Goal: Task Accomplishment & Management: Complete application form

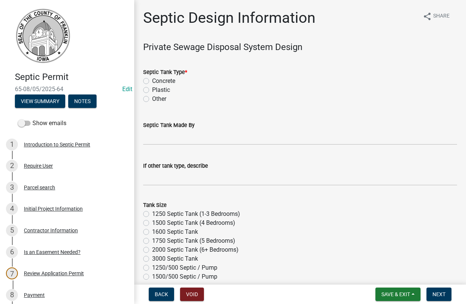
click at [152, 80] on label "Concrete" at bounding box center [163, 80] width 23 height 9
click at [152, 80] on input "Concrete" at bounding box center [154, 78] width 5 height 5
radio input "true"
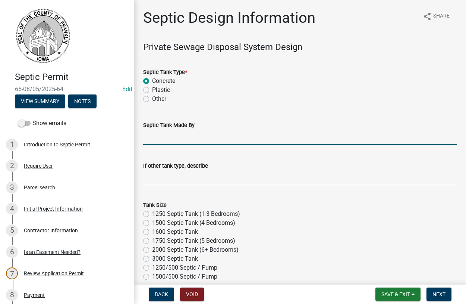
click at [170, 141] on input "Septic Tank Made By" at bounding box center [300, 136] width 314 height 15
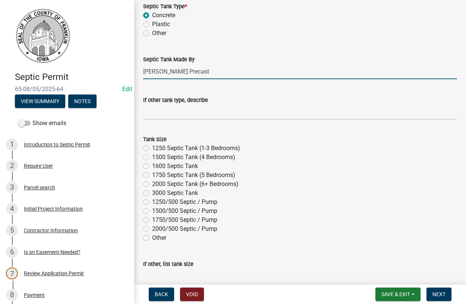
scroll to position [85, 0]
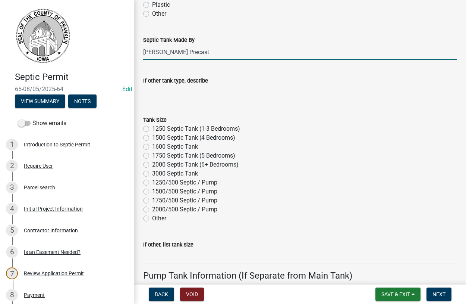
type input "[PERSON_NAME] Precast"
click at [152, 190] on label "1500/500 Septic / Pump" at bounding box center [184, 191] width 65 height 9
click at [152, 190] on input "1500/500 Septic / Pump" at bounding box center [154, 189] width 5 height 5
radio input "true"
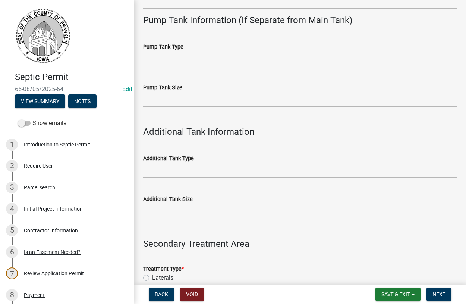
scroll to position [510, 0]
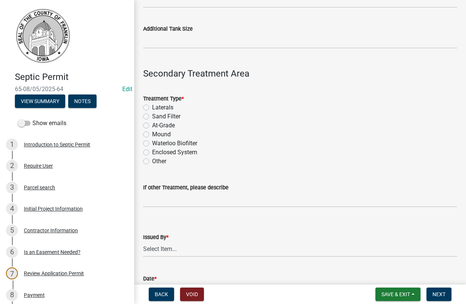
click at [152, 107] on label "Laterals" at bounding box center [162, 107] width 21 height 9
click at [152, 107] on input "Laterals" at bounding box center [154, 105] width 5 height 5
radio input "true"
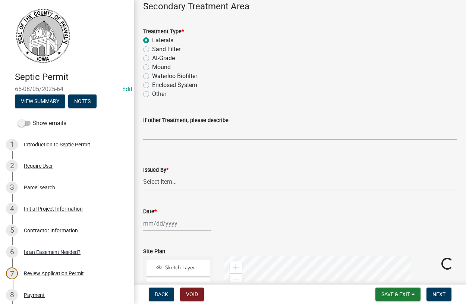
scroll to position [595, 0]
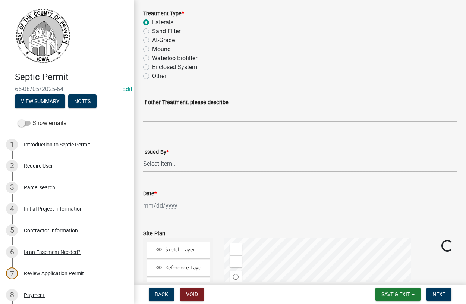
click at [143, 156] on select "Select Item... [PERSON_NAME]" at bounding box center [300, 163] width 314 height 15
click option "[PERSON_NAME]" at bounding box center [0, 0] width 0 height 0
select select "d223b9f2-1ec7-4c53-82a9-76cd95b714db"
click at [152, 207] on input "Date *" at bounding box center [177, 205] width 68 height 15
select select "8"
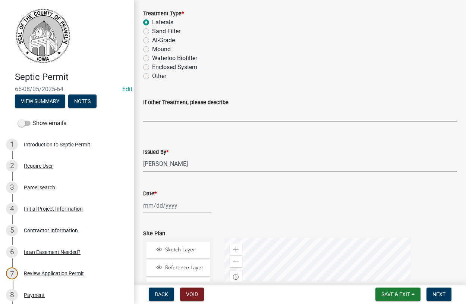
select select "2025"
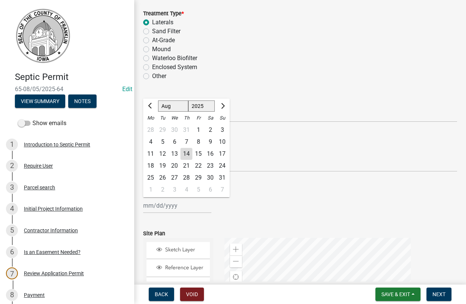
click at [153, 154] on div "11" at bounding box center [151, 154] width 12 height 12
type input "[DATE]"
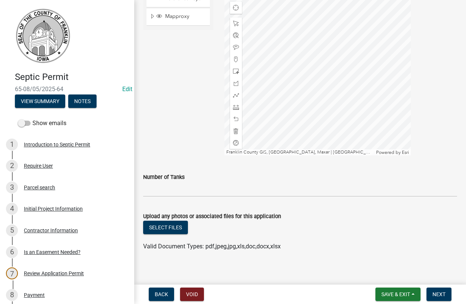
scroll to position [870, 0]
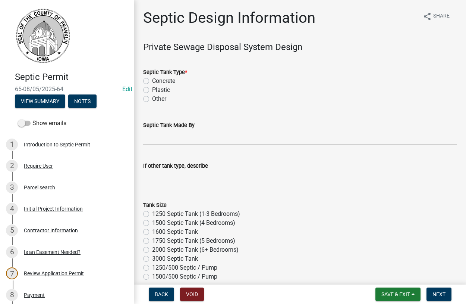
click at [152, 79] on label "Concrete" at bounding box center [163, 80] width 23 height 9
click at [152, 79] on input "Concrete" at bounding box center [154, 78] width 5 height 5
radio input "true"
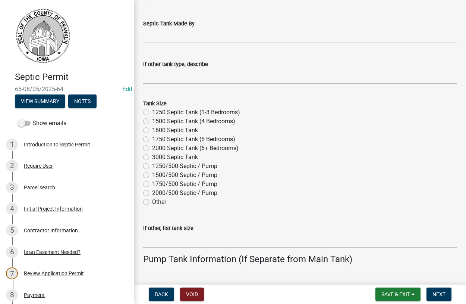
scroll to position [170, 0]
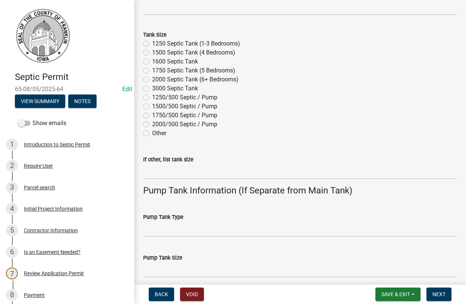
click at [152, 106] on label "1500/500 Septic / Pump" at bounding box center [184, 106] width 65 height 9
click at [152, 106] on input "1500/500 Septic / Pump" at bounding box center [154, 104] width 5 height 5
radio input "true"
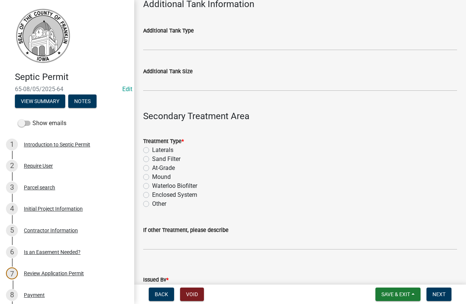
scroll to position [510, 0]
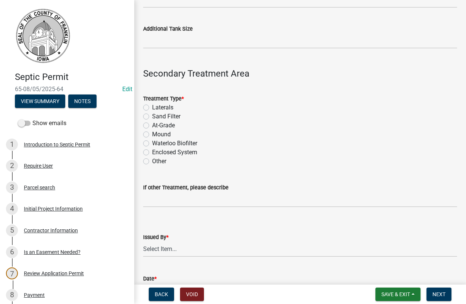
click at [152, 106] on label "Laterals" at bounding box center [162, 107] width 21 height 9
click at [152, 106] on input "Laterals" at bounding box center [154, 105] width 5 height 5
radio input "true"
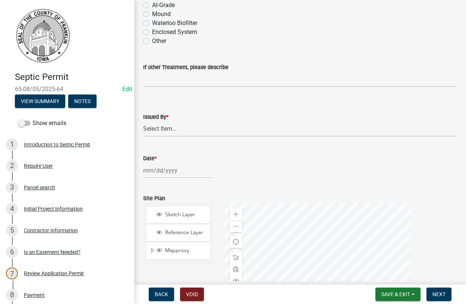
scroll to position [638, 0]
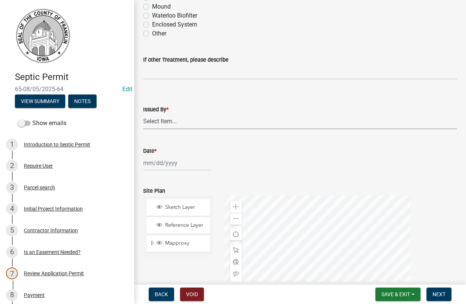
click at [143, 114] on select "Select Item... [PERSON_NAME]" at bounding box center [300, 121] width 314 height 15
click option "[PERSON_NAME]" at bounding box center [0, 0] width 0 height 0
select select "d223b9f2-1ec7-4c53-82a9-76cd95b714db"
click at [160, 166] on input "Date *" at bounding box center [177, 162] width 68 height 15
select select "8"
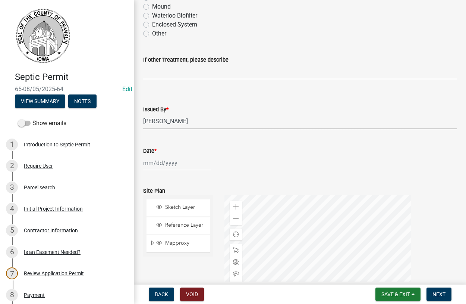
select select "2025"
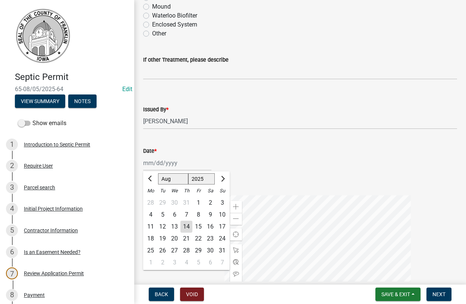
click at [148, 227] on div "11" at bounding box center [151, 226] width 12 height 12
type input "[DATE]"
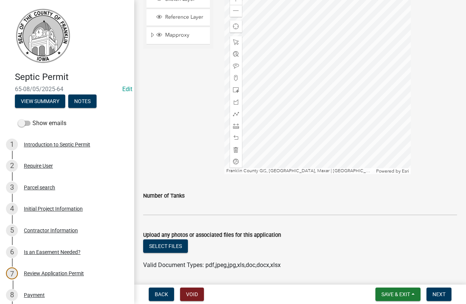
scroll to position [870, 0]
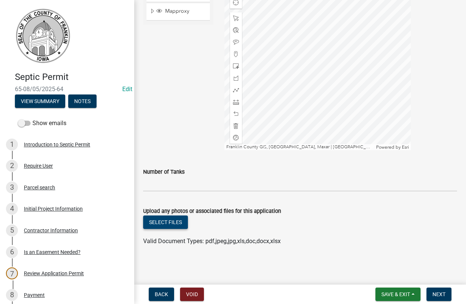
click at [163, 222] on button "Select files" at bounding box center [165, 221] width 45 height 13
click at [159, 220] on button "Select files" at bounding box center [165, 221] width 45 height 13
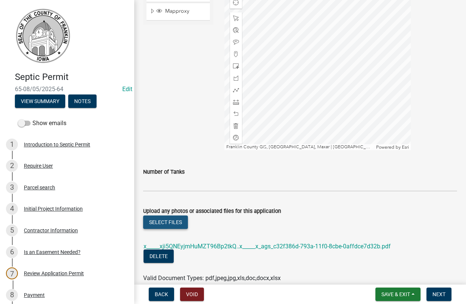
click at [164, 222] on button "Select files" at bounding box center [165, 221] width 45 height 13
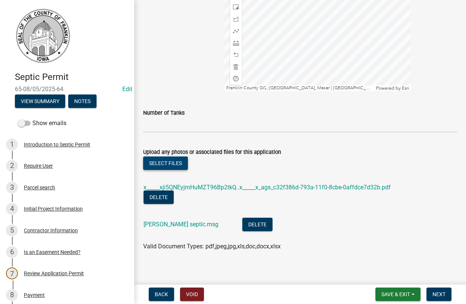
scroll to position [934, 0]
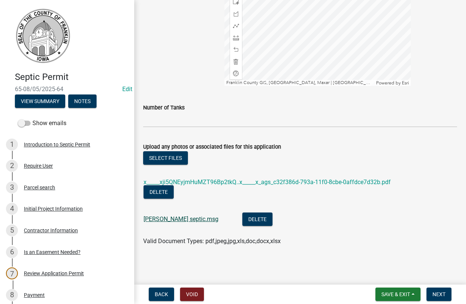
click at [177, 219] on link "Dale koenigsberg septic.msg" at bounding box center [181, 218] width 75 height 7
click at [199, 219] on link "Dale koenigsberg septic.msg" at bounding box center [181, 218] width 75 height 7
click at [260, 219] on button "Delete" at bounding box center [257, 218] width 30 height 13
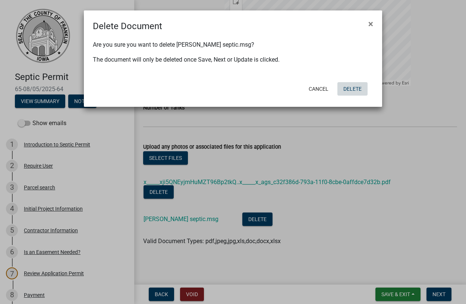
click at [346, 90] on button "Delete" at bounding box center [353, 88] width 30 height 13
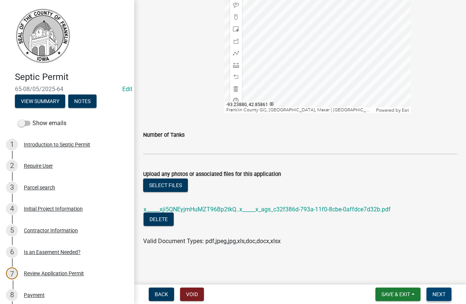
click at [435, 293] on span "Next" at bounding box center [439, 294] width 13 height 6
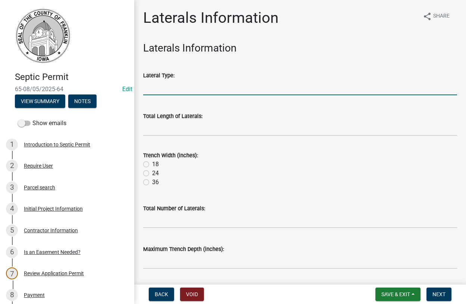
click at [160, 90] on input "Lateral Type:" at bounding box center [300, 87] width 314 height 15
type input "chambers"
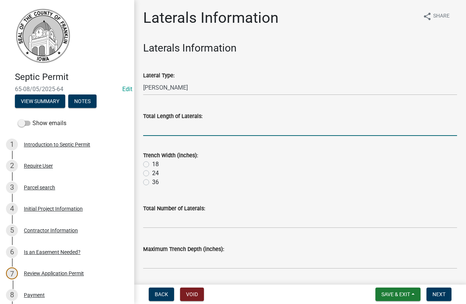
click at [179, 128] on input "Total Length of Laterals:" at bounding box center [300, 127] width 314 height 15
type input "400"
click at [152, 183] on label "36" at bounding box center [155, 182] width 7 height 9
click at [152, 182] on input "36" at bounding box center [154, 180] width 5 height 5
radio input "true"
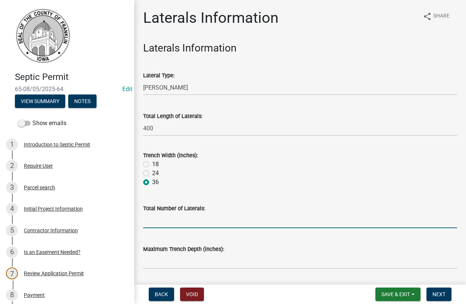
click at [174, 221] on input "Total Number of Laterals:" at bounding box center [300, 220] width 314 height 15
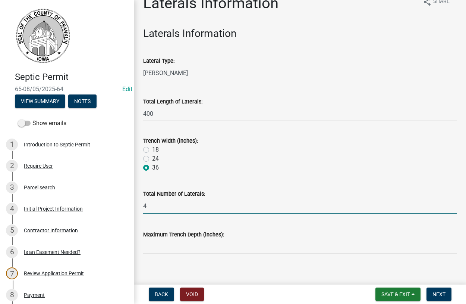
scroll to position [22, 0]
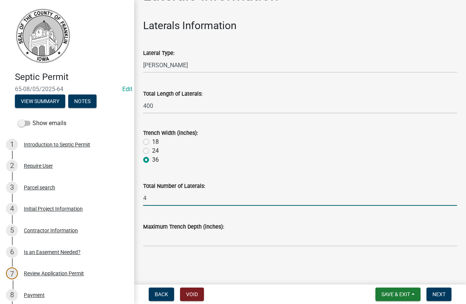
type input "4"
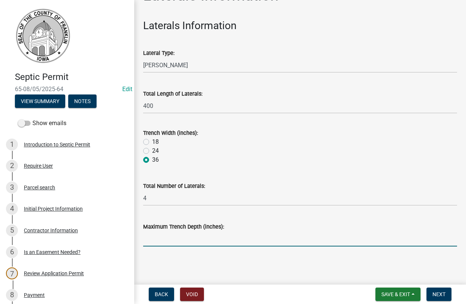
click at [187, 238] on input "Maximum Trench Depth (inches):" at bounding box center [300, 238] width 314 height 15
type input "24""
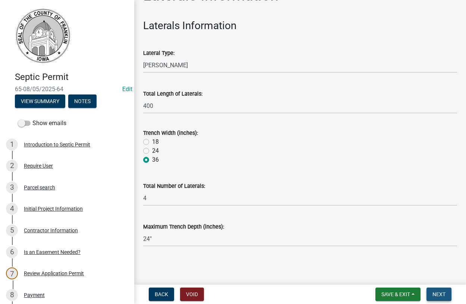
click at [440, 295] on span "Next" at bounding box center [439, 294] width 13 height 6
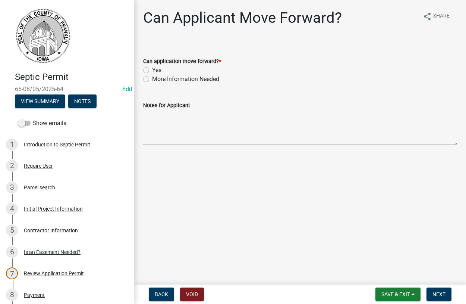
click at [152, 71] on label "Yes" at bounding box center [156, 70] width 9 height 9
click at [152, 71] on input "Yes" at bounding box center [154, 68] width 5 height 5
radio input "true"
click at [440, 294] on span "Next" at bounding box center [439, 294] width 13 height 6
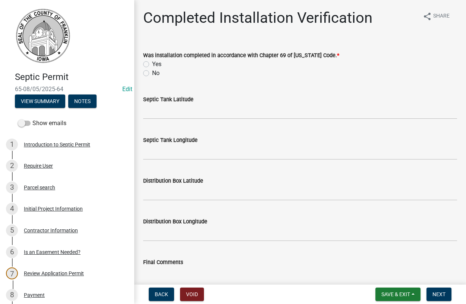
click at [152, 63] on label "Yes" at bounding box center [156, 64] width 9 height 9
click at [152, 63] on input "Yes" at bounding box center [154, 62] width 5 height 5
radio input "true"
click at [167, 114] on input "Septic Tank Latitude" at bounding box center [300, 111] width 314 height 15
type input "42.862390"
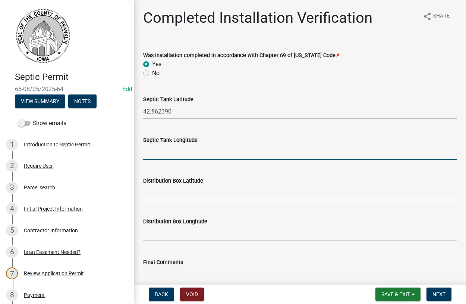
click at [164, 156] on input "Septic Tank Longitude" at bounding box center [300, 151] width 314 height 15
type input "-93.233423"
click at [149, 194] on input "Distribution Box Latitude" at bounding box center [300, 192] width 314 height 15
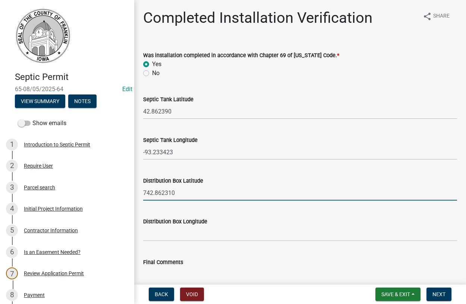
click at [146, 192] on input "742.862310" at bounding box center [300, 192] width 314 height 15
type input "42.862310"
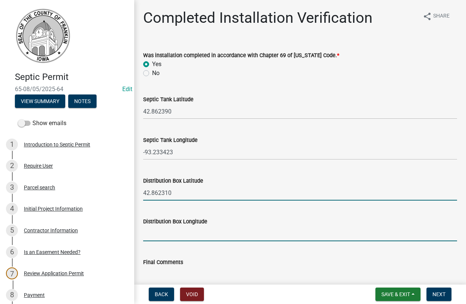
click at [159, 238] on input "Distribution Box Longitude" at bounding box center [300, 233] width 314 height 15
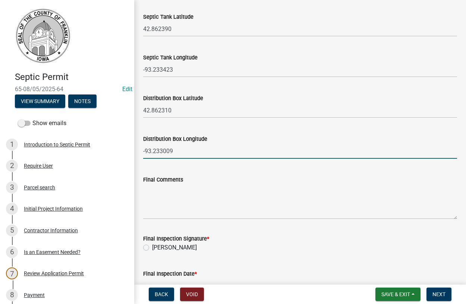
scroll to position [85, 0]
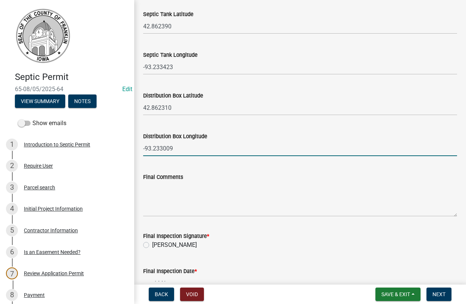
type input "-93.233009"
click at [152, 244] on label "[PERSON_NAME]" at bounding box center [174, 244] width 45 height 9
click at [152, 244] on input "[PERSON_NAME]" at bounding box center [154, 242] width 5 height 5
radio input "true"
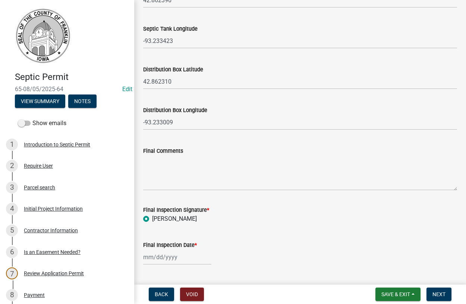
scroll to position [130, 0]
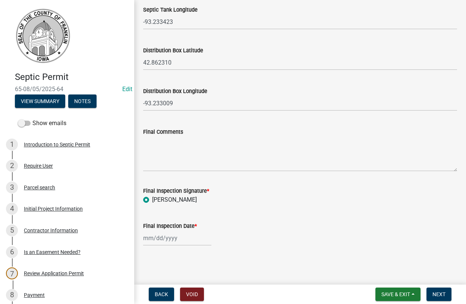
select select "8"
select select "2025"
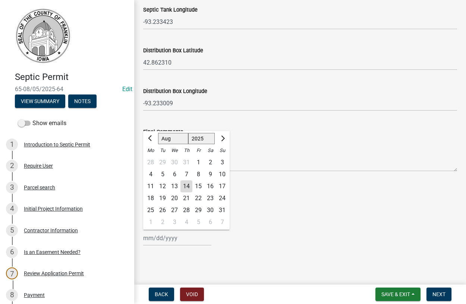
click at [167, 238] on input "Final Inspection Date *" at bounding box center [177, 237] width 68 height 15
click at [188, 185] on div "14" at bounding box center [187, 186] width 12 height 12
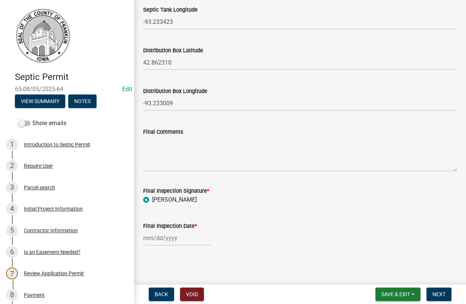
type input "08/14/2025"
click at [439, 294] on span "Next" at bounding box center [439, 294] width 13 height 6
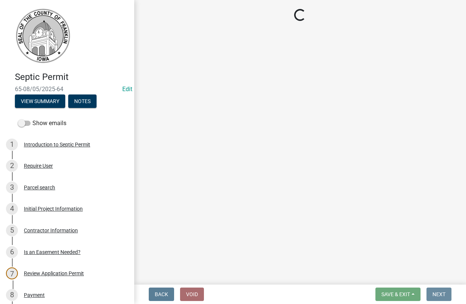
scroll to position [0, 0]
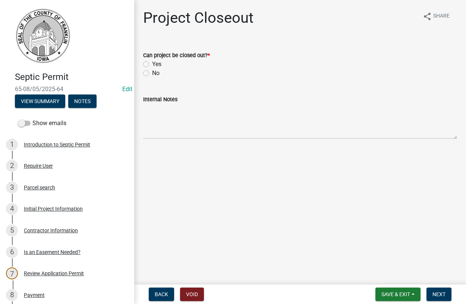
click at [152, 63] on label "Yes" at bounding box center [156, 64] width 9 height 9
click at [152, 63] on input "Yes" at bounding box center [154, 62] width 5 height 5
radio input "true"
click at [436, 294] on span "Next" at bounding box center [439, 294] width 13 height 6
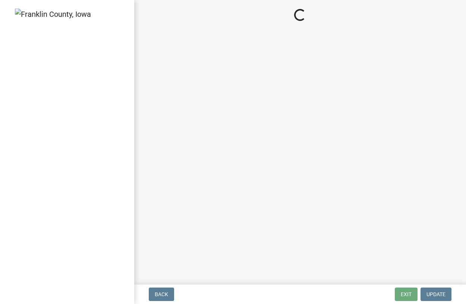
select select "d223b9f2-1ec7-4c53-82a9-76cd95b714db"
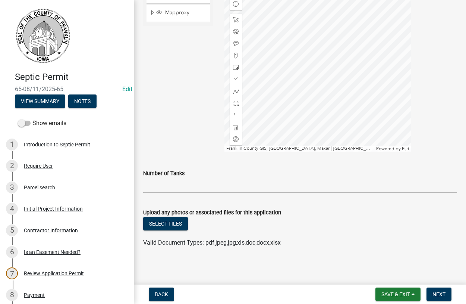
scroll to position [870, 0]
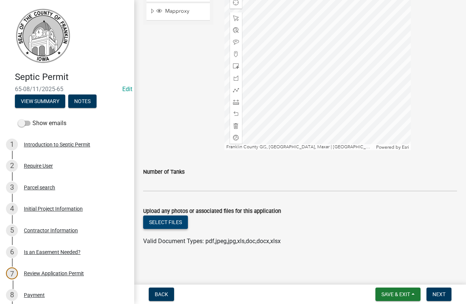
click at [163, 221] on button "Select files" at bounding box center [165, 221] width 45 height 13
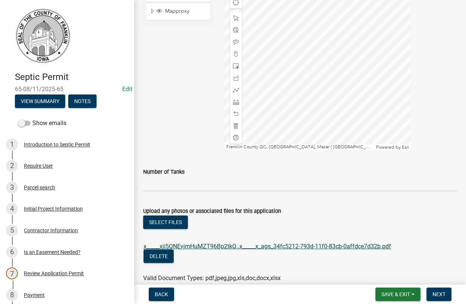
click at [196, 245] on link "x_____xji5QNEyjmHuMZT96Bp2tkQ..x_____x_ags_34fc5212-793d-11f0-83cb-0affdce7d32b…" at bounding box center [268, 245] width 248 height 7
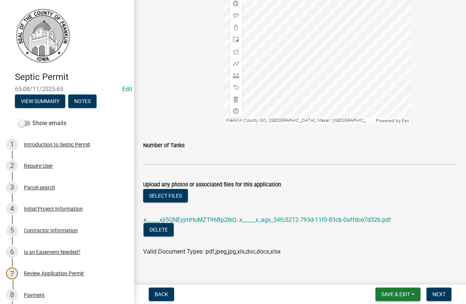
scroll to position [906, 0]
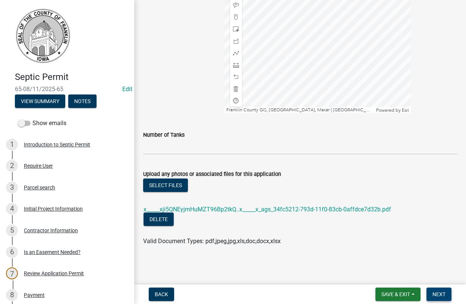
click at [444, 293] on span "Next" at bounding box center [439, 294] width 13 height 6
click at [442, 291] on span "Next" at bounding box center [439, 294] width 13 height 6
click at [437, 295] on span "Next" at bounding box center [439, 294] width 13 height 6
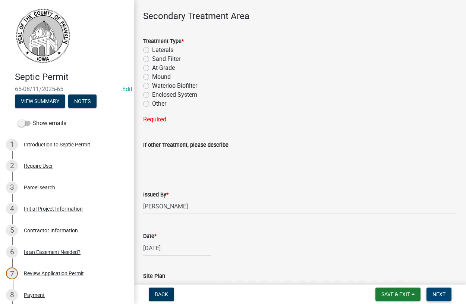
scroll to position [539, 0]
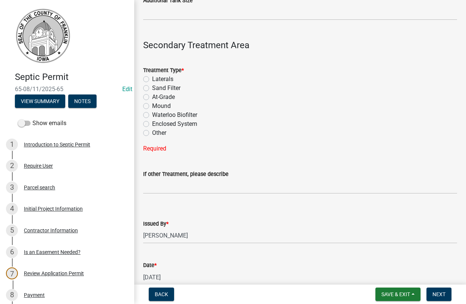
click at [152, 78] on label "Laterals" at bounding box center [162, 79] width 21 height 9
click at [152, 78] on input "Laterals" at bounding box center [154, 77] width 5 height 5
radio input "true"
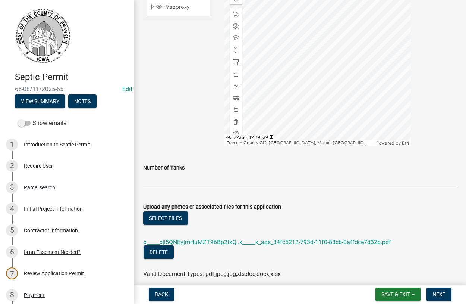
scroll to position [906, 0]
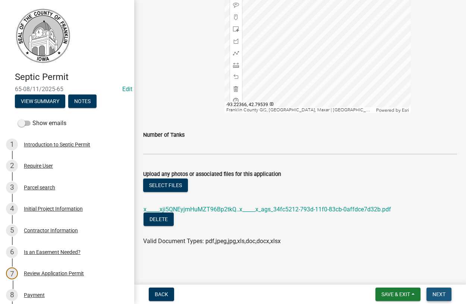
click at [439, 292] on span "Next" at bounding box center [439, 294] width 13 height 6
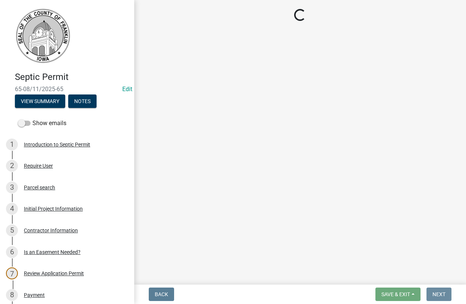
scroll to position [0, 0]
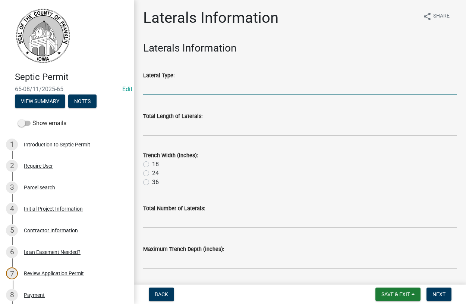
click at [166, 91] on input "Lateral Type:" at bounding box center [300, 87] width 314 height 15
type input "Chambers"
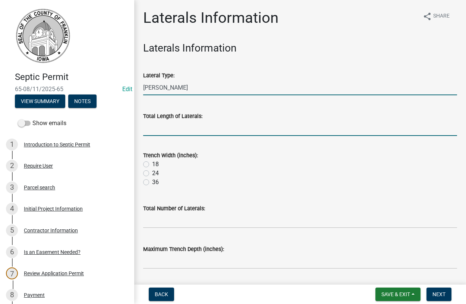
click at [170, 134] on input "Total Length of Laterals:" at bounding box center [300, 127] width 314 height 15
type input "300"
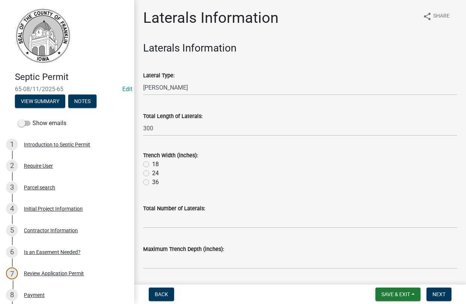
click at [152, 181] on label "36" at bounding box center [155, 182] width 7 height 9
click at [152, 181] on input "36" at bounding box center [154, 180] width 5 height 5
radio input "true"
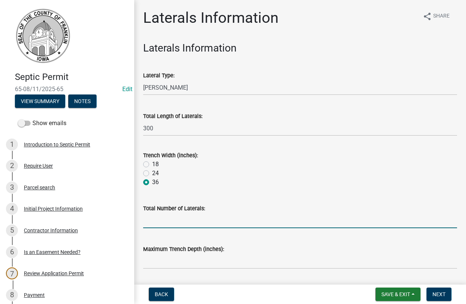
click at [173, 225] on input "Total Number of Laterals:" at bounding box center [300, 220] width 314 height 15
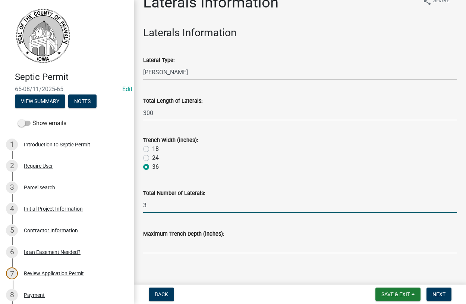
scroll to position [22, 0]
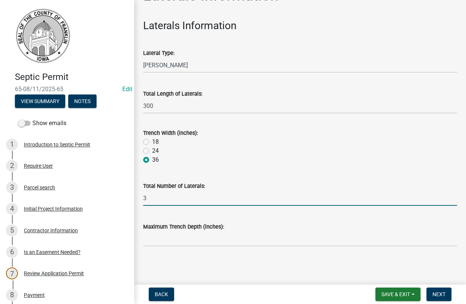
type input "3"
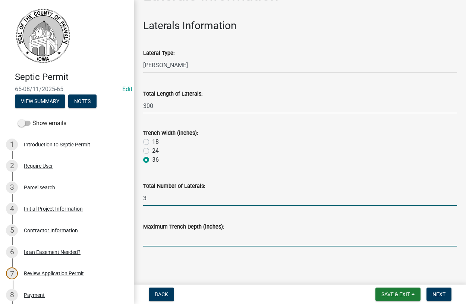
click at [175, 241] on input "Maximum Trench Depth (inches):" at bounding box center [300, 238] width 314 height 15
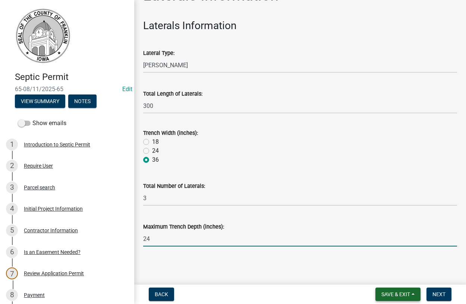
type input "24"
click at [396, 291] on span "Save & Exit" at bounding box center [396, 294] width 29 height 6
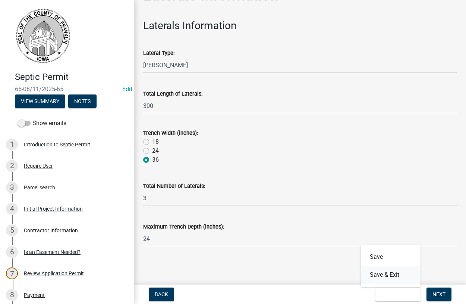
click at [380, 276] on button "Save & Exit" at bounding box center [391, 275] width 60 height 18
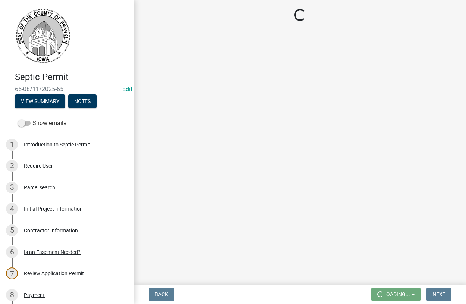
scroll to position [0, 0]
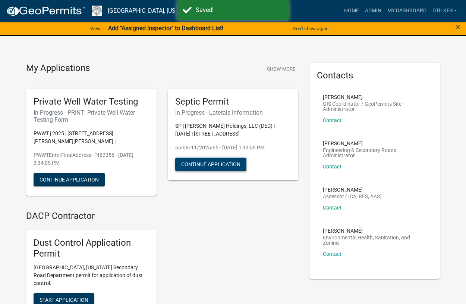
click at [210, 166] on button "Continue Application" at bounding box center [210, 163] width 71 height 13
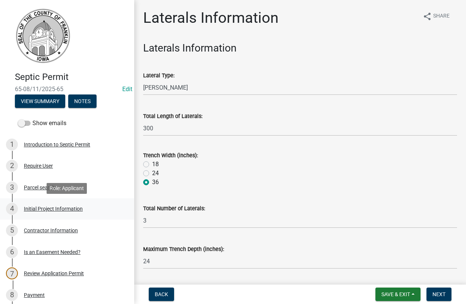
click at [41, 209] on div "Initial Project Information" at bounding box center [53, 208] width 59 height 5
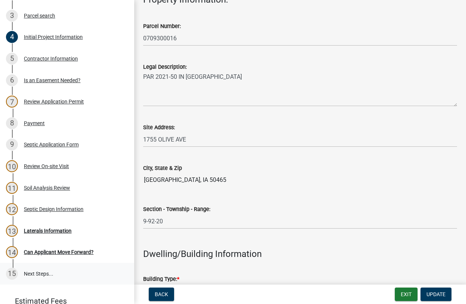
scroll to position [222, 0]
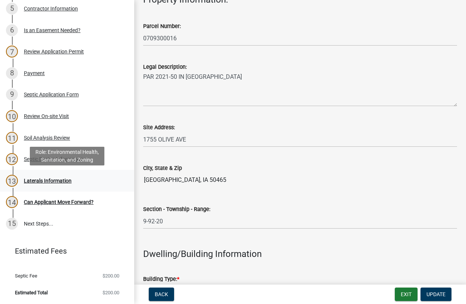
click at [31, 181] on div "Laterals Information" at bounding box center [48, 180] width 48 height 5
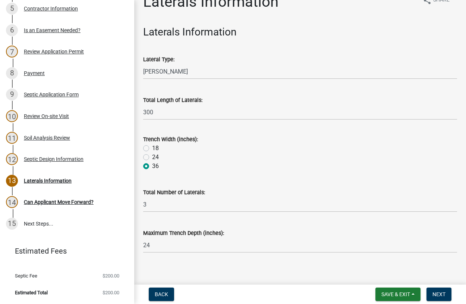
scroll to position [22, 0]
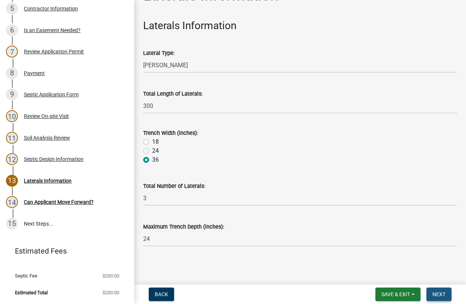
drag, startPoint x: 435, startPoint y: 292, endPoint x: 430, endPoint y: 289, distance: 5.2
click at [433, 292] on span "Next" at bounding box center [439, 294] width 13 height 6
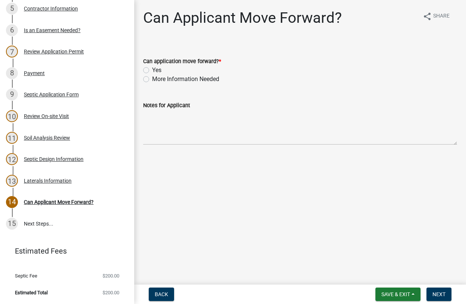
click at [152, 69] on label "Yes" at bounding box center [156, 70] width 9 height 9
click at [152, 69] on input "Yes" at bounding box center [154, 68] width 5 height 5
radio input "true"
drag, startPoint x: 435, startPoint y: 295, endPoint x: 428, endPoint y: 291, distance: 7.9
click at [434, 295] on span "Next" at bounding box center [439, 294] width 13 height 6
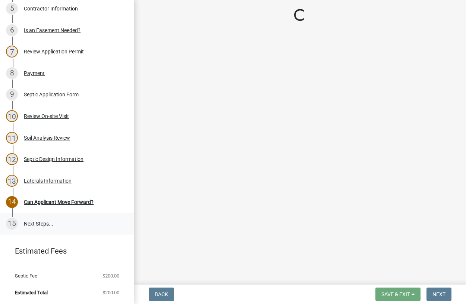
scroll to position [286, 0]
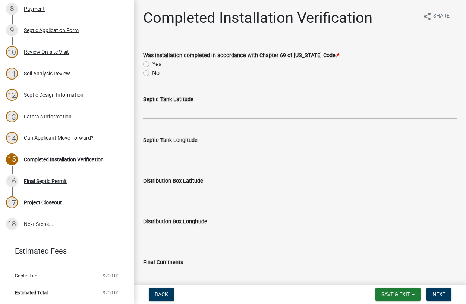
click at [152, 64] on label "Yes" at bounding box center [156, 64] width 9 height 9
click at [152, 64] on input "Yes" at bounding box center [154, 62] width 5 height 5
radio input "true"
click at [165, 113] on input "Septic Tank Latitude" at bounding box center [300, 111] width 314 height 15
type input "42.795159"
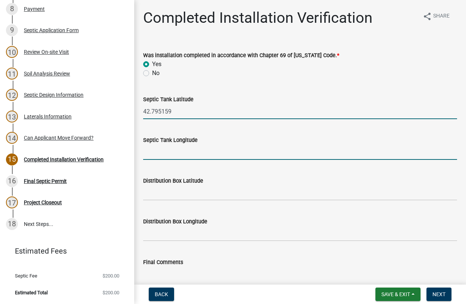
click at [182, 155] on input "Septic Tank Longitude" at bounding box center [300, 151] width 314 height 15
type input "-93.218136"
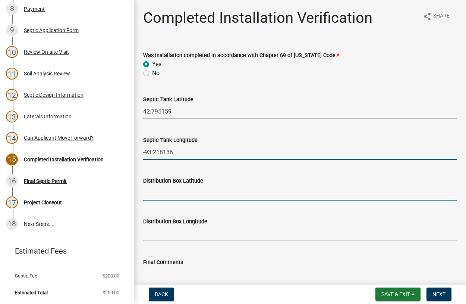
click at [157, 197] on input "Distribution Box Latitude" at bounding box center [300, 192] width 314 height 15
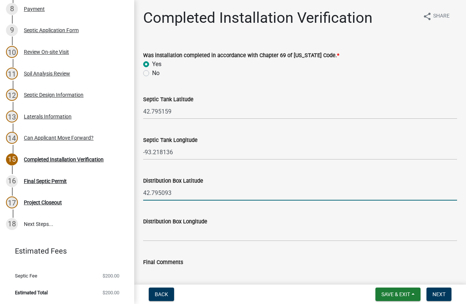
type input "42.795093"
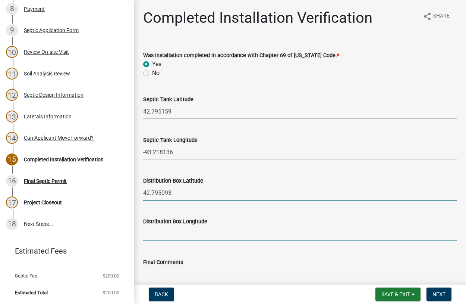
click at [146, 229] on input "Distribution Box Longitude" at bounding box center [300, 233] width 314 height 15
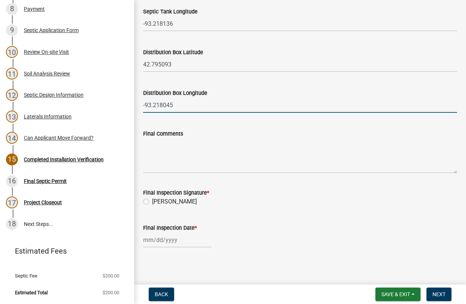
scroll to position [130, 0]
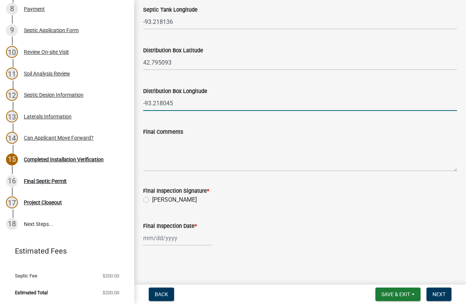
type input "-93.218045"
click at [142, 201] on div "Final Inspection Signature * Dan Tilkes" at bounding box center [300, 190] width 325 height 27
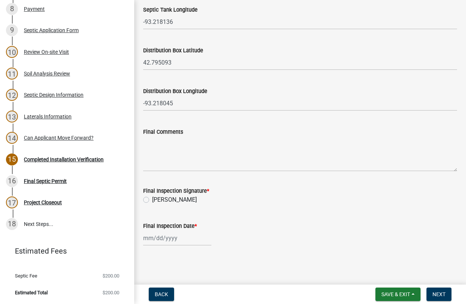
click at [152, 199] on label "[PERSON_NAME]" at bounding box center [174, 199] width 45 height 9
click at [152, 199] on input "[PERSON_NAME]" at bounding box center [154, 197] width 5 height 5
radio input "true"
click at [160, 237] on input "Final Inspection Date *" at bounding box center [177, 237] width 68 height 15
select select "8"
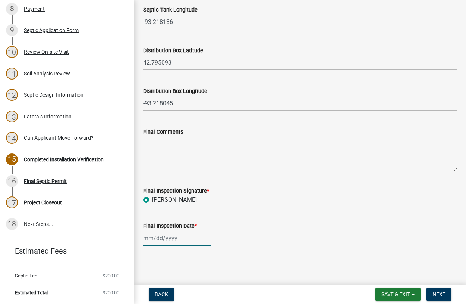
select select "2025"
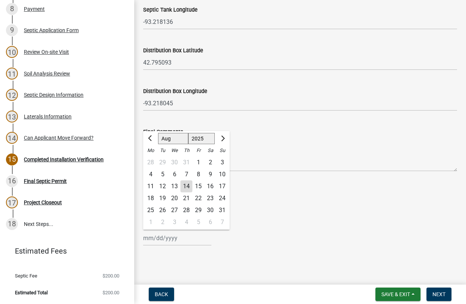
click at [190, 183] on div "14" at bounding box center [187, 186] width 12 height 12
type input "08/14/2025"
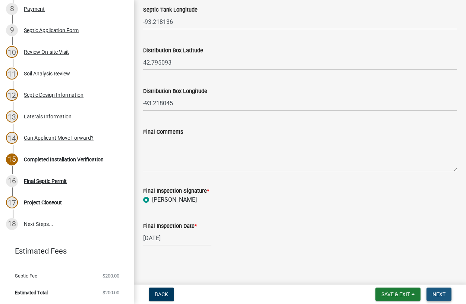
click at [443, 292] on span "Next" at bounding box center [439, 294] width 13 height 6
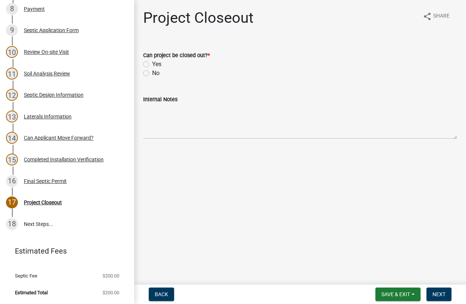
click at [152, 65] on label "Yes" at bounding box center [156, 64] width 9 height 9
click at [152, 65] on input "Yes" at bounding box center [154, 62] width 5 height 5
radio input "true"
click at [439, 293] on span "Next" at bounding box center [439, 294] width 13 height 6
